Goal: Download file/media

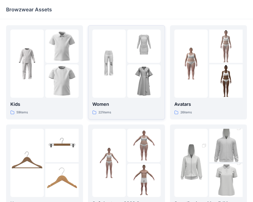
click at [113, 70] on img at bounding box center [108, 63] width 33 height 33
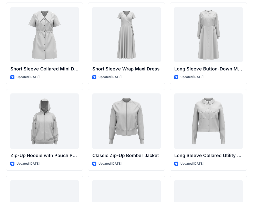
scroll to position [893, 0]
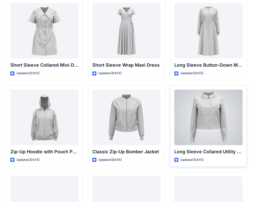
click at [199, 114] on div at bounding box center [208, 118] width 68 height 56
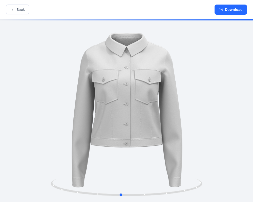
drag, startPoint x: 145, startPoint y: 83, endPoint x: 138, endPoint y: 81, distance: 6.6
click at [138, 81] on div at bounding box center [126, 111] width 253 height 184
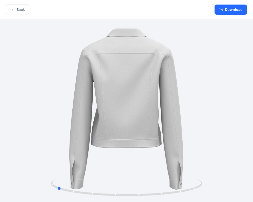
drag, startPoint x: 175, startPoint y: 93, endPoint x: 111, endPoint y: 91, distance: 63.3
click at [111, 91] on div at bounding box center [126, 111] width 253 height 184
click at [233, 5] on button "Download" at bounding box center [230, 10] width 32 height 10
click at [230, 9] on button "Download" at bounding box center [230, 10] width 32 height 10
